Goal: Task Accomplishment & Management: Complete application form

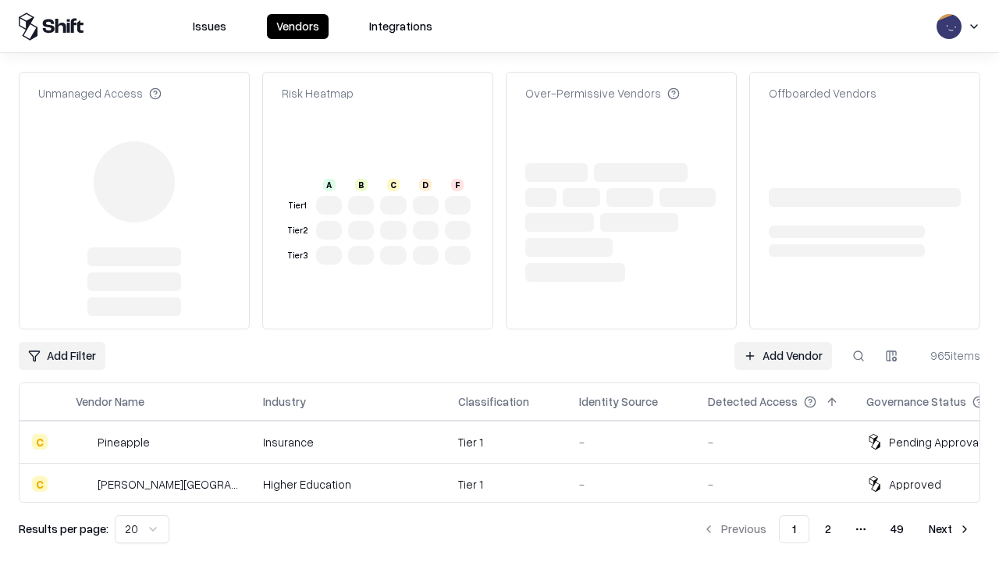
click at [783, 342] on link "Add Vendor" at bounding box center [783, 356] width 98 height 28
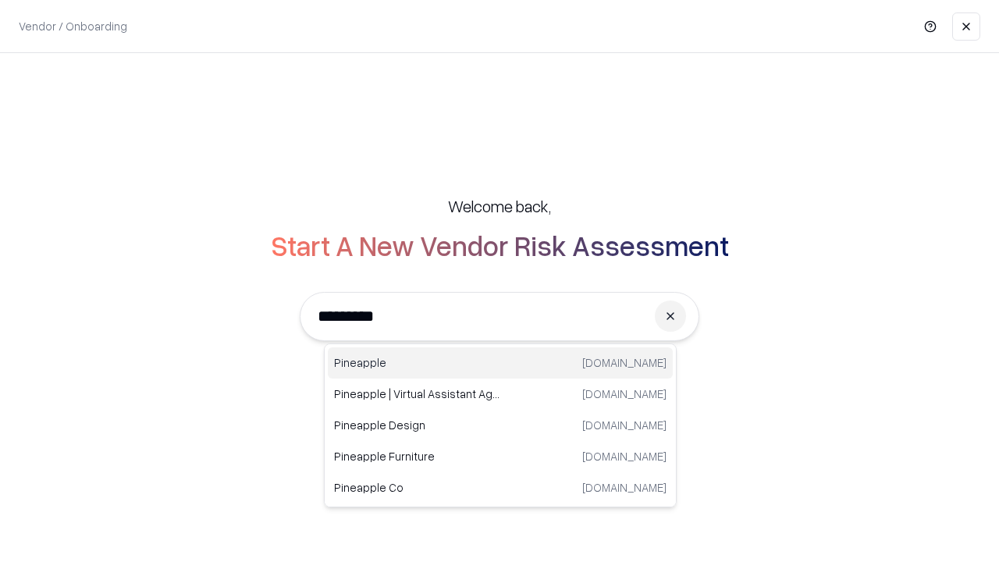
click at [500, 363] on div "Pineapple [DOMAIN_NAME]" at bounding box center [500, 362] width 345 height 31
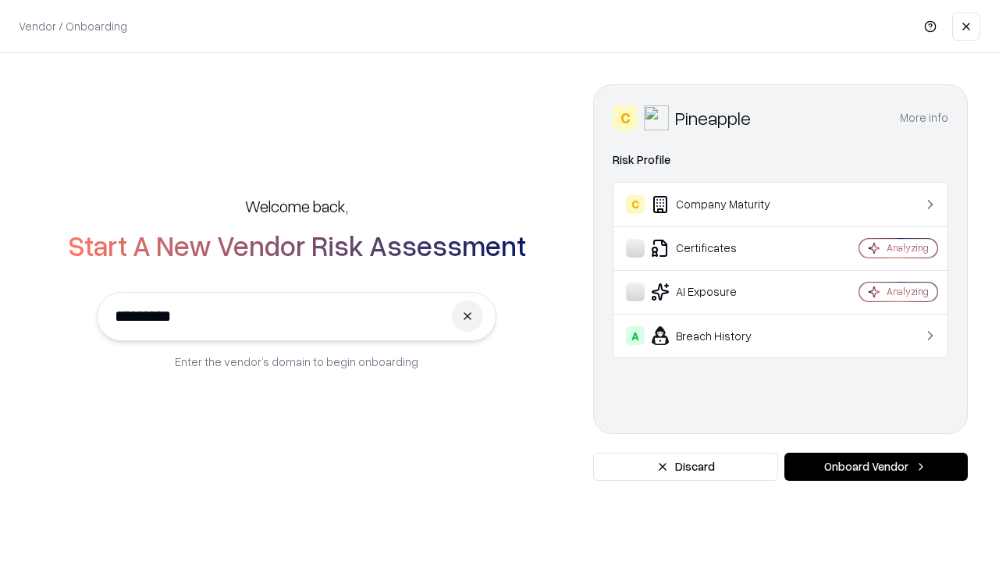
type input "*********"
click at [876, 467] on button "Onboard Vendor" at bounding box center [875, 467] width 183 height 28
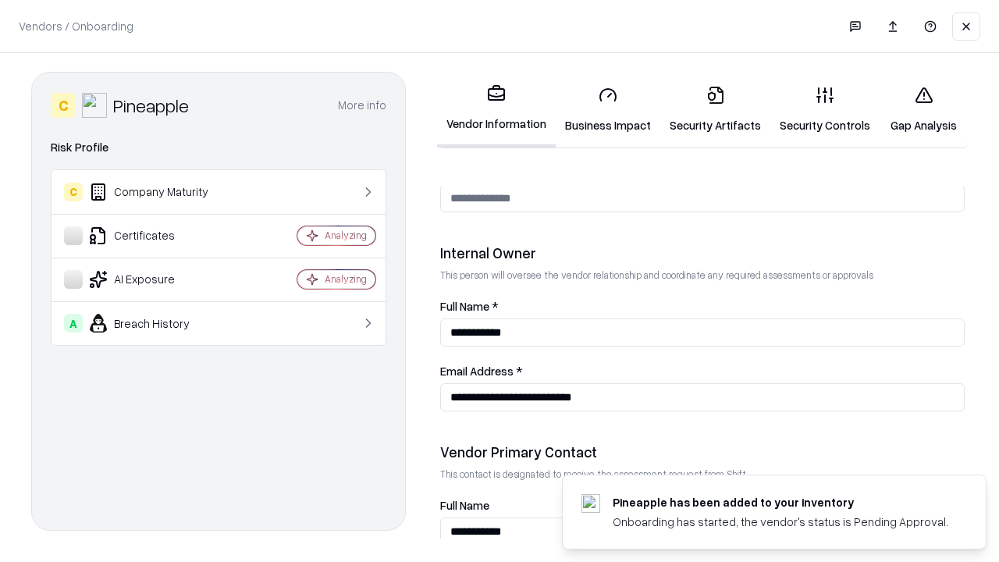
scroll to position [808, 0]
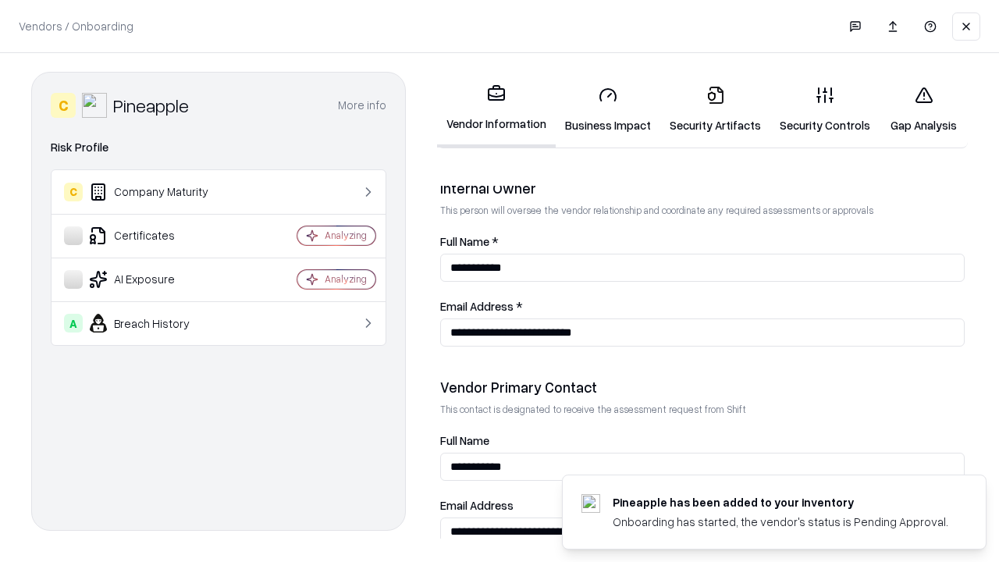
click at [715, 109] on link "Security Artifacts" at bounding box center [715, 109] width 110 height 73
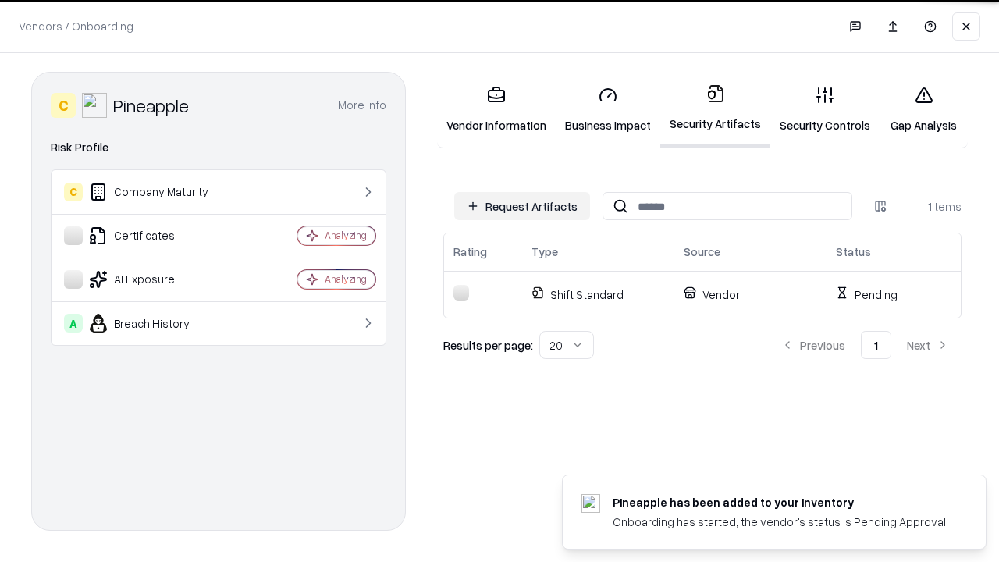
click at [522, 206] on button "Request Artifacts" at bounding box center [522, 206] width 136 height 28
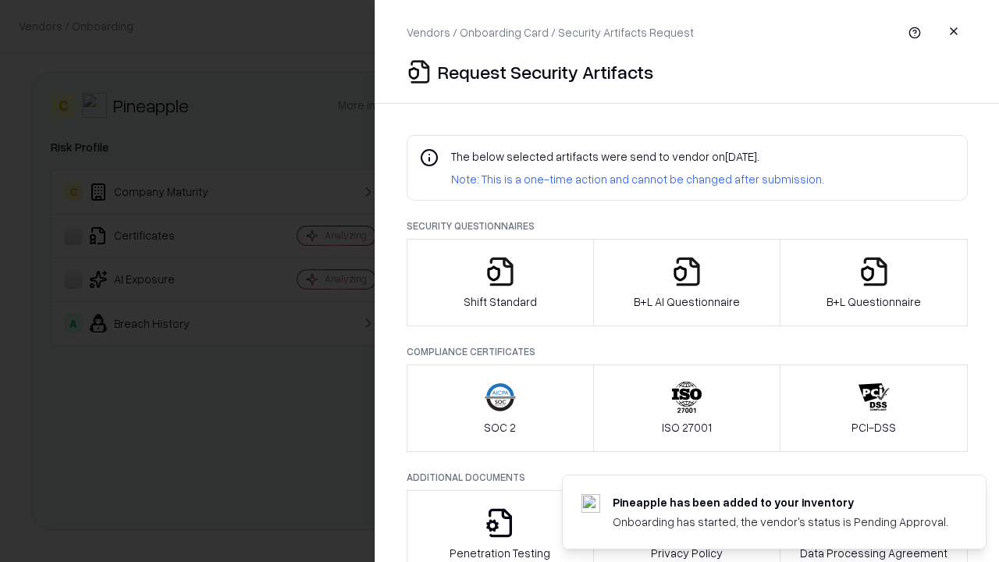
click at [873, 282] on icon "button" at bounding box center [873, 271] width 31 height 31
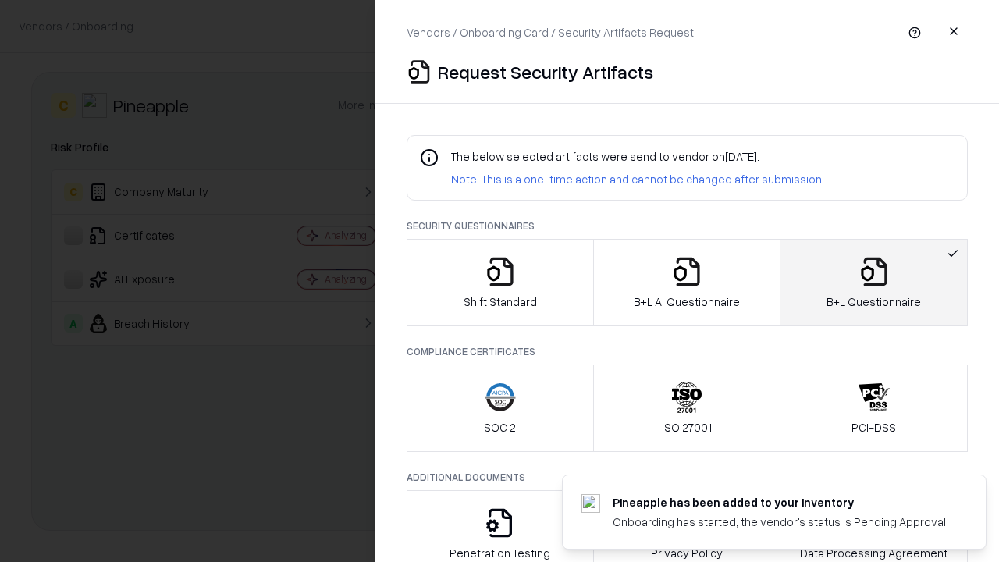
click at [686, 282] on icon "button" at bounding box center [686, 271] width 31 height 31
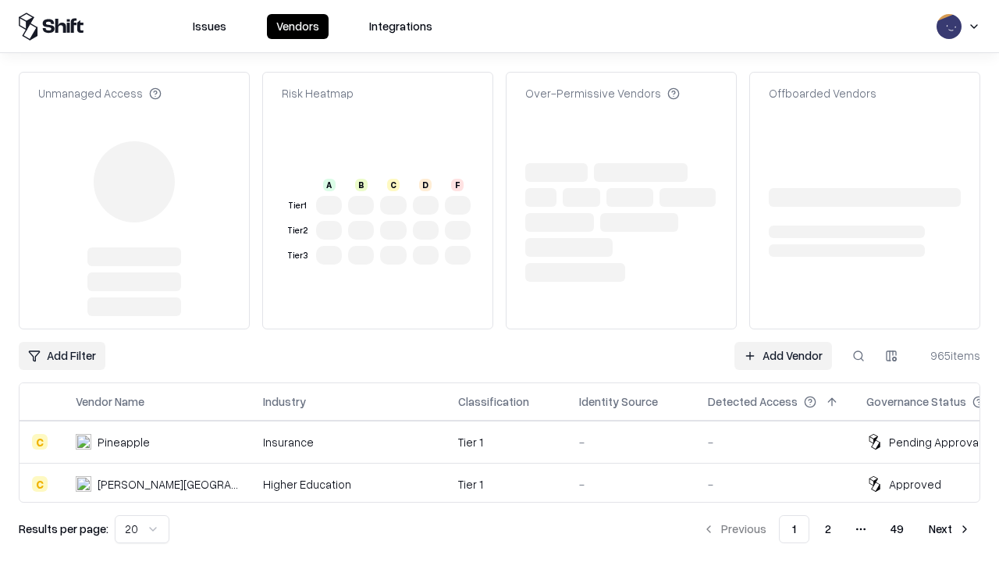
click at [783, 342] on link "Add Vendor" at bounding box center [783, 356] width 98 height 28
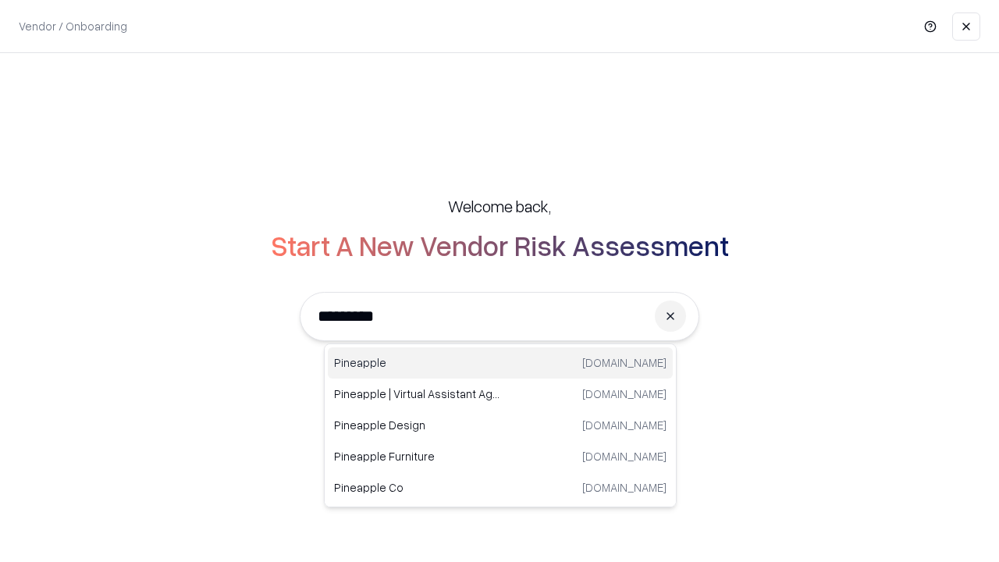
click at [500, 363] on div "Pineapple [DOMAIN_NAME]" at bounding box center [500, 362] width 345 height 31
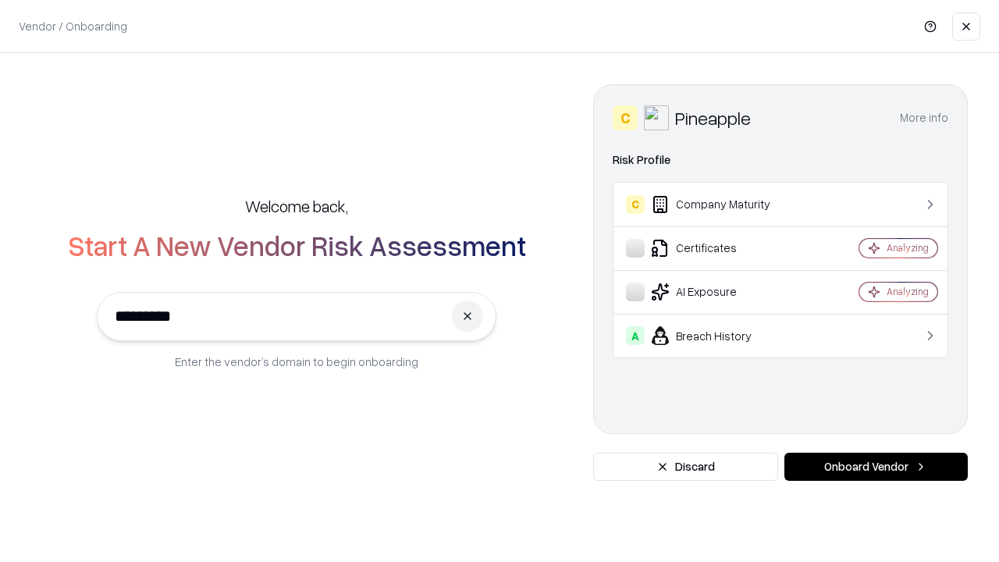
type input "*********"
click at [876, 467] on button "Onboard Vendor" at bounding box center [875, 467] width 183 height 28
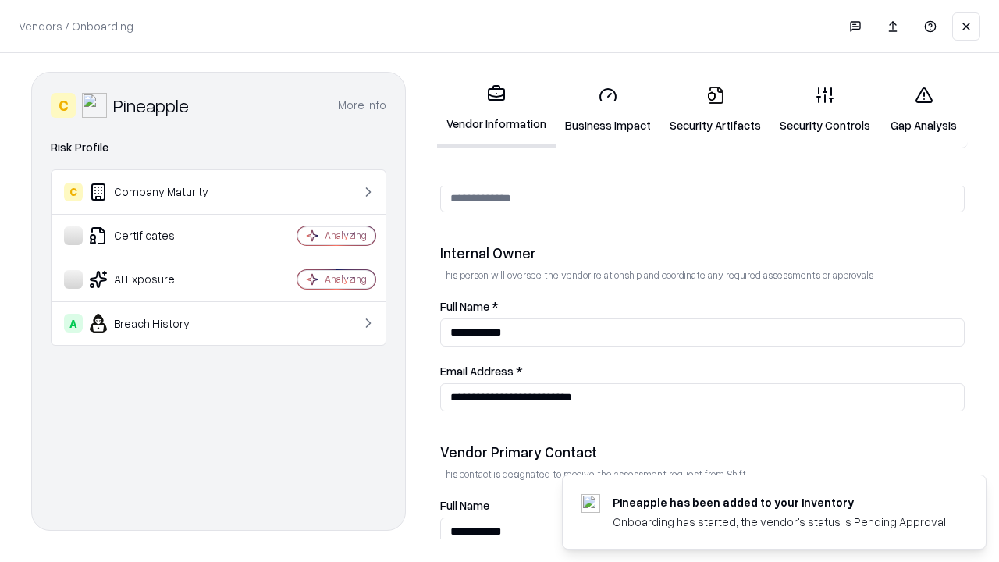
scroll to position [808, 0]
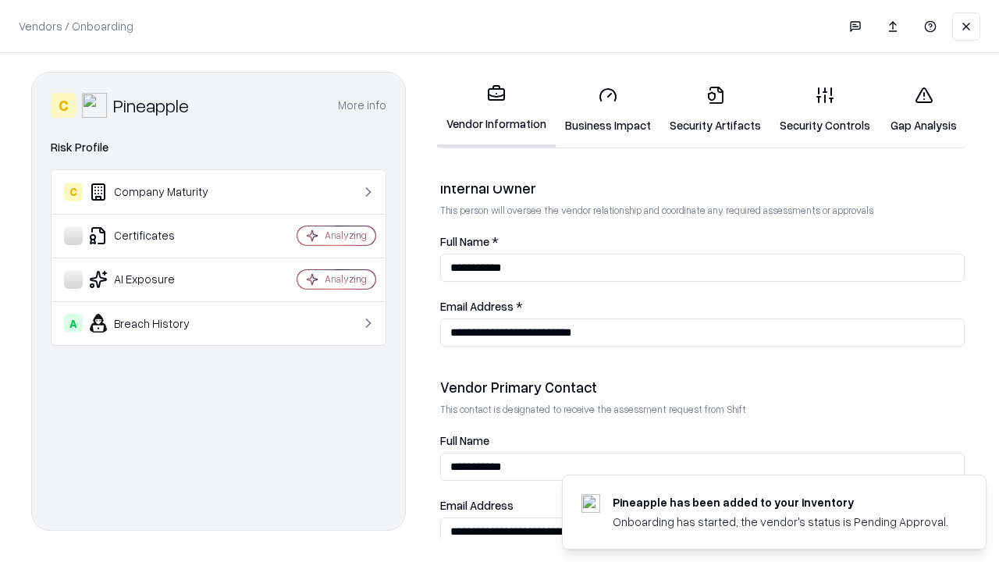
click at [923, 109] on link "Gap Analysis" at bounding box center [923, 109] width 88 height 73
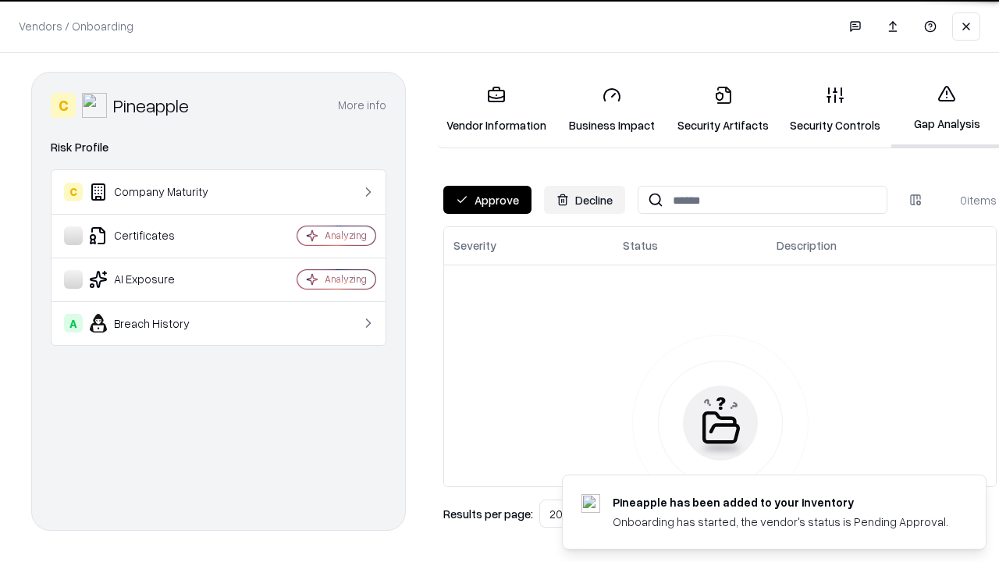
click at [487, 200] on button "Approve" at bounding box center [487, 200] width 88 height 28
